Goal: Information Seeking & Learning: Learn about a topic

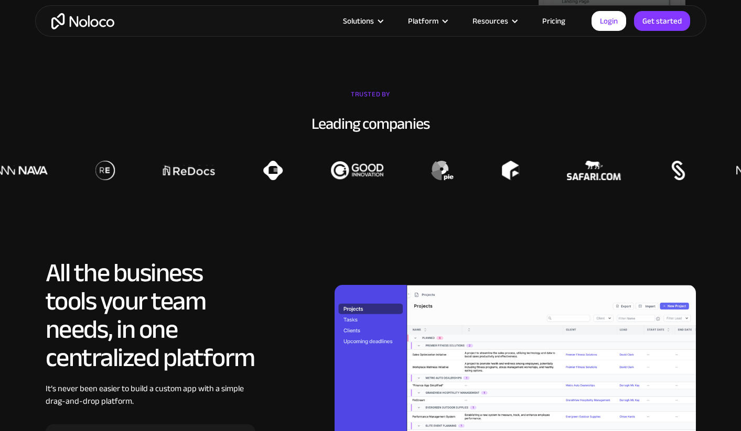
scroll to position [728, 0]
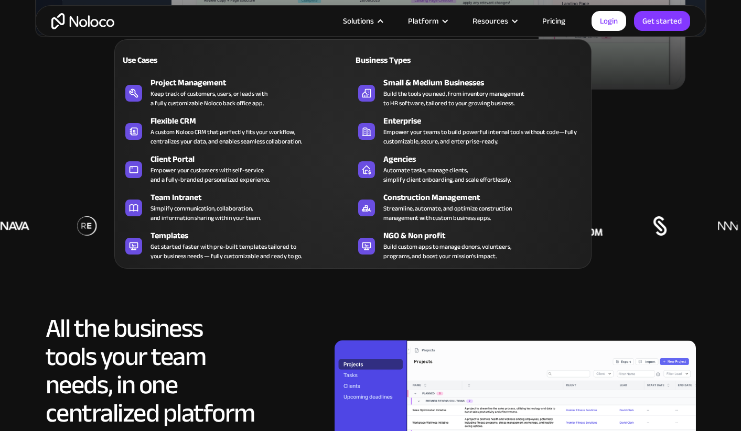
click at [384, 21] on div at bounding box center [380, 21] width 8 height 8
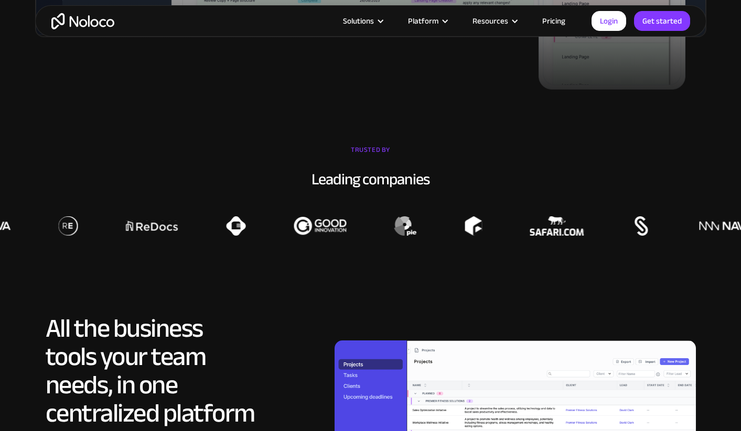
click at [384, 21] on div at bounding box center [380, 21] width 8 height 8
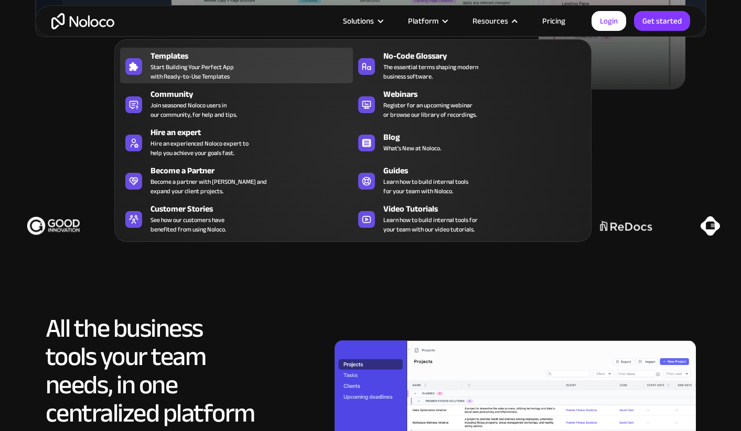
click at [173, 71] on span "Start Building Your Perfect App with Ready-to-Use Templates" at bounding box center [191, 71] width 83 height 19
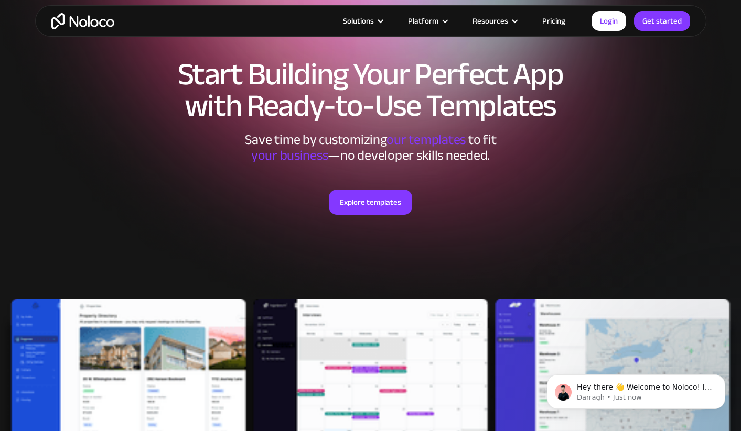
scroll to position [68, 0]
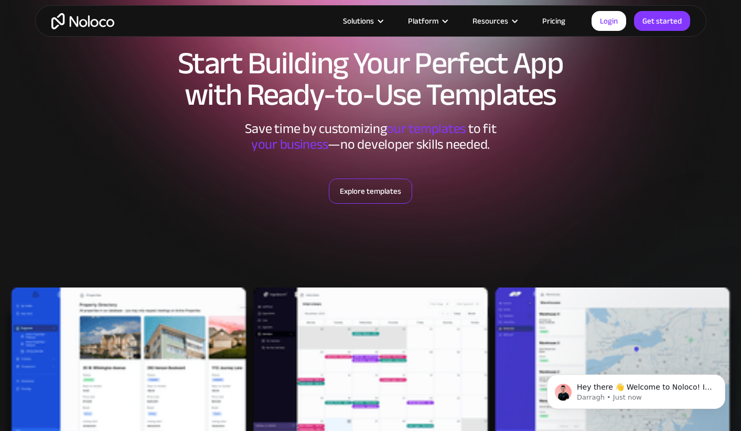
click at [378, 193] on link "Explore templates" at bounding box center [370, 191] width 83 height 25
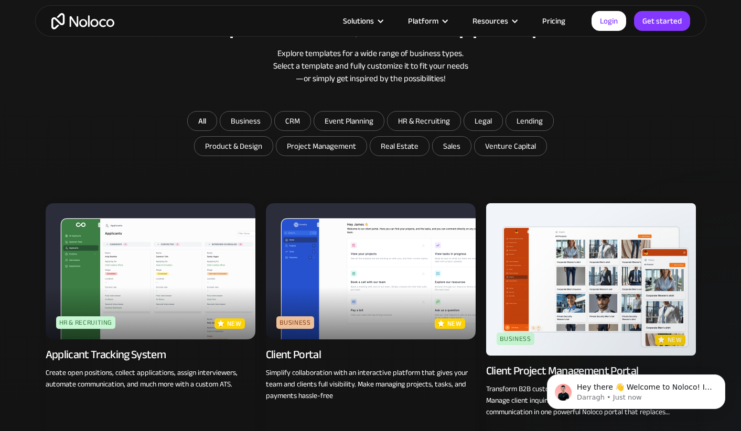
scroll to position [556, 0]
click at [259, 122] on input "Business" at bounding box center [245, 121] width 51 height 19
checkbox input "true"
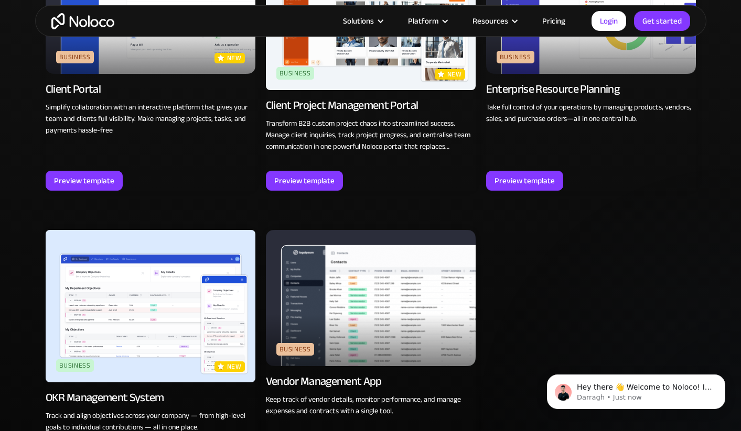
scroll to position [819, 0]
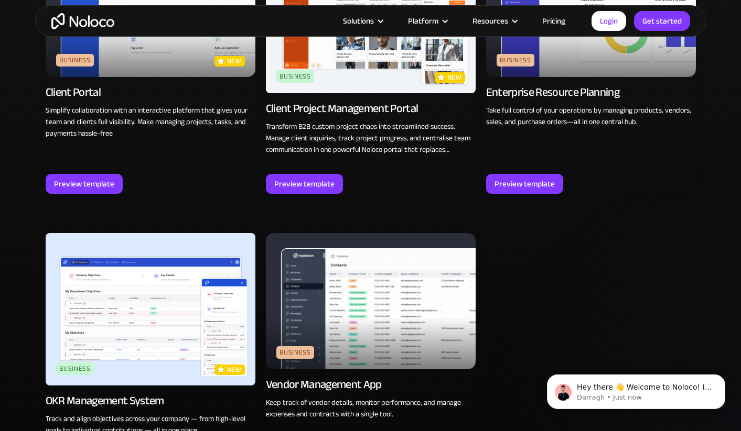
click at [338, 75] on img at bounding box center [371, 17] width 210 height 153
